Goal: Information Seeking & Learning: Learn about a topic

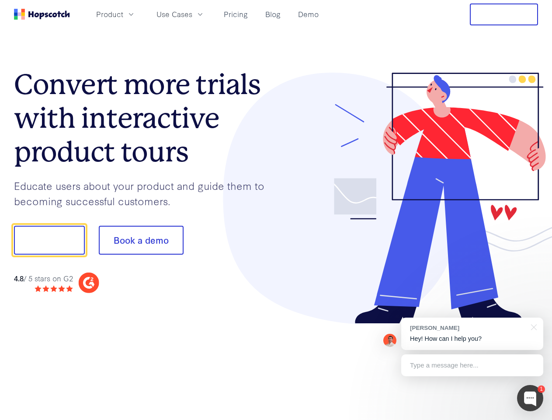
click at [276, 210] on div at bounding box center [407, 198] width 262 height 251
click at [123, 14] on span "Product" at bounding box center [109, 14] width 27 height 11
click at [192, 14] on span "Use Cases" at bounding box center [174, 14] width 36 height 11
click at [504, 14] on button "Free Trial" at bounding box center [504, 14] width 68 height 22
click at [49, 240] on button "Show me!" at bounding box center [49, 239] width 71 height 29
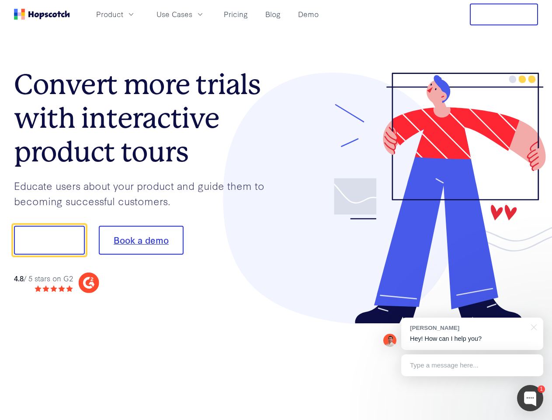
click at [141, 240] on button "Book a demo" at bounding box center [141, 239] width 85 height 29
click at [530, 398] on div at bounding box center [530, 398] width 26 height 26
click at [472, 333] on div "[PERSON_NAME] Hey! How can I help you?" at bounding box center [472, 333] width 142 height 32
click at [532, 419] on div "1 [PERSON_NAME] Hey! How can I help you? Type a message here... Free live chat …" at bounding box center [276, 420] width 552 height 0
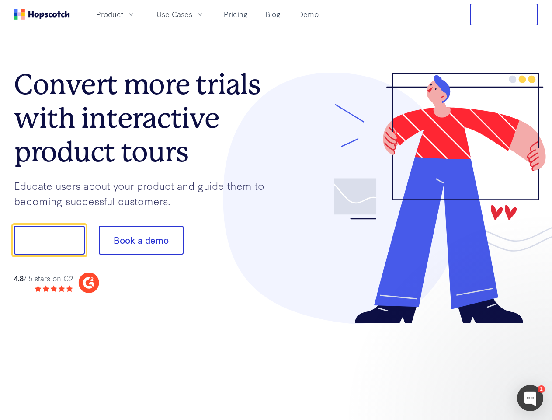
click at [472, 365] on div at bounding box center [461, 297] width 164 height 174
